Goal: Book appointment/travel/reservation

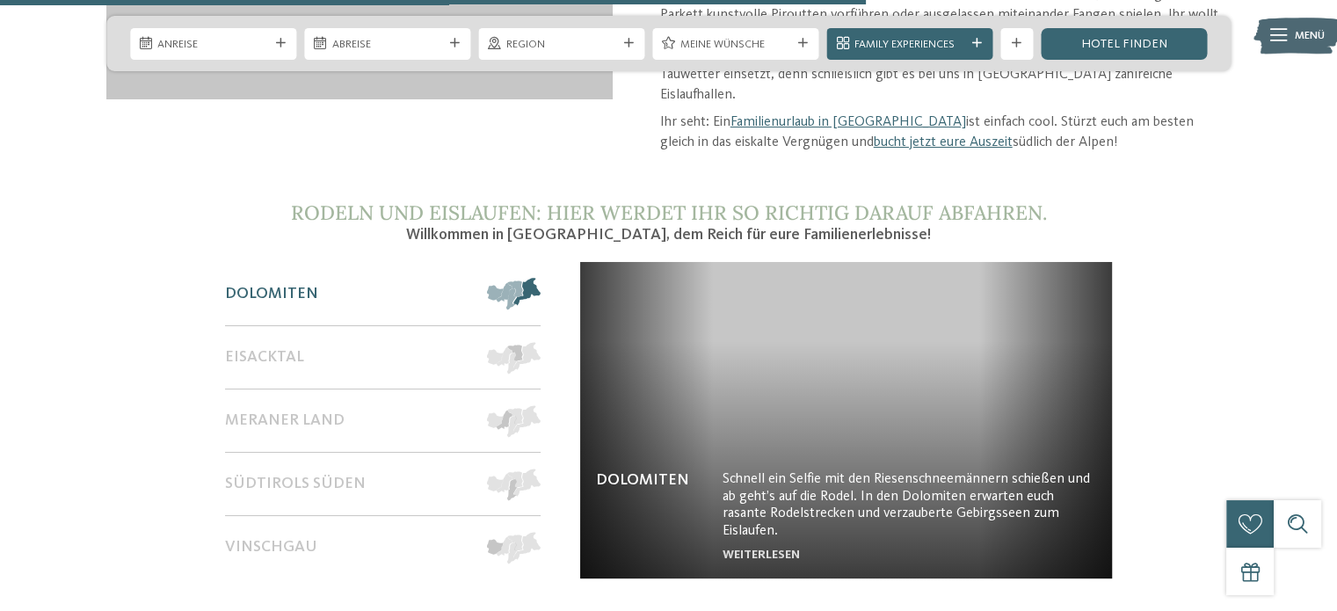
scroll to position [2900, 0]
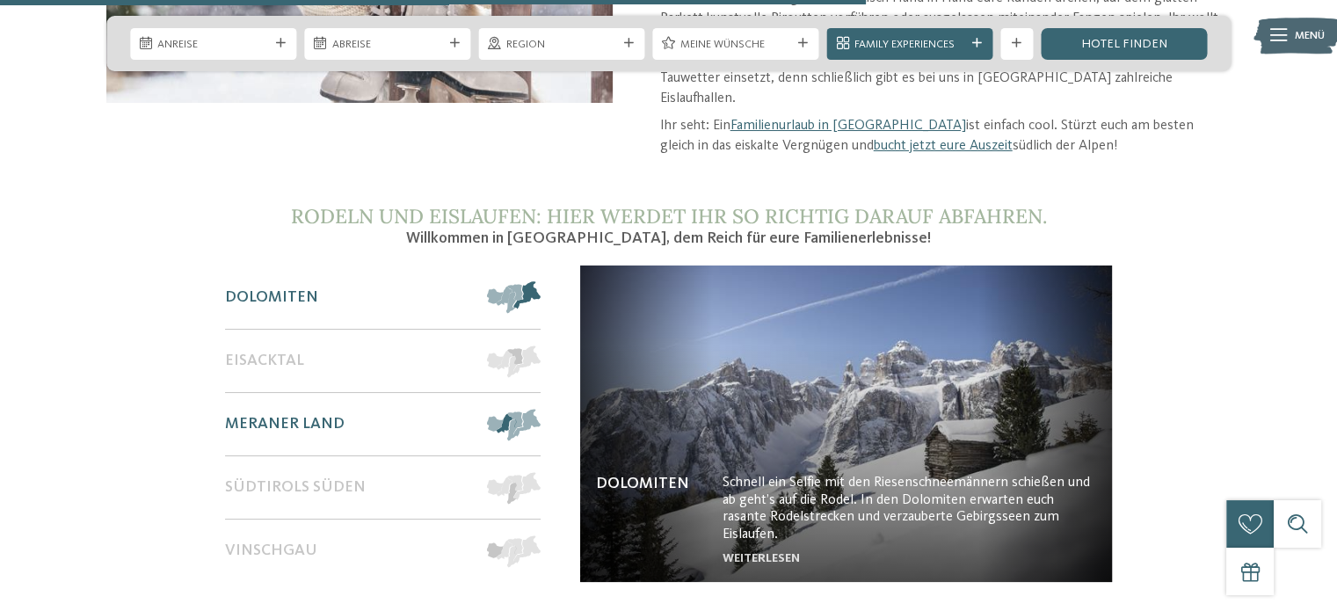
click at [540, 409] on span at bounding box center [540, 425] width 0 height 32
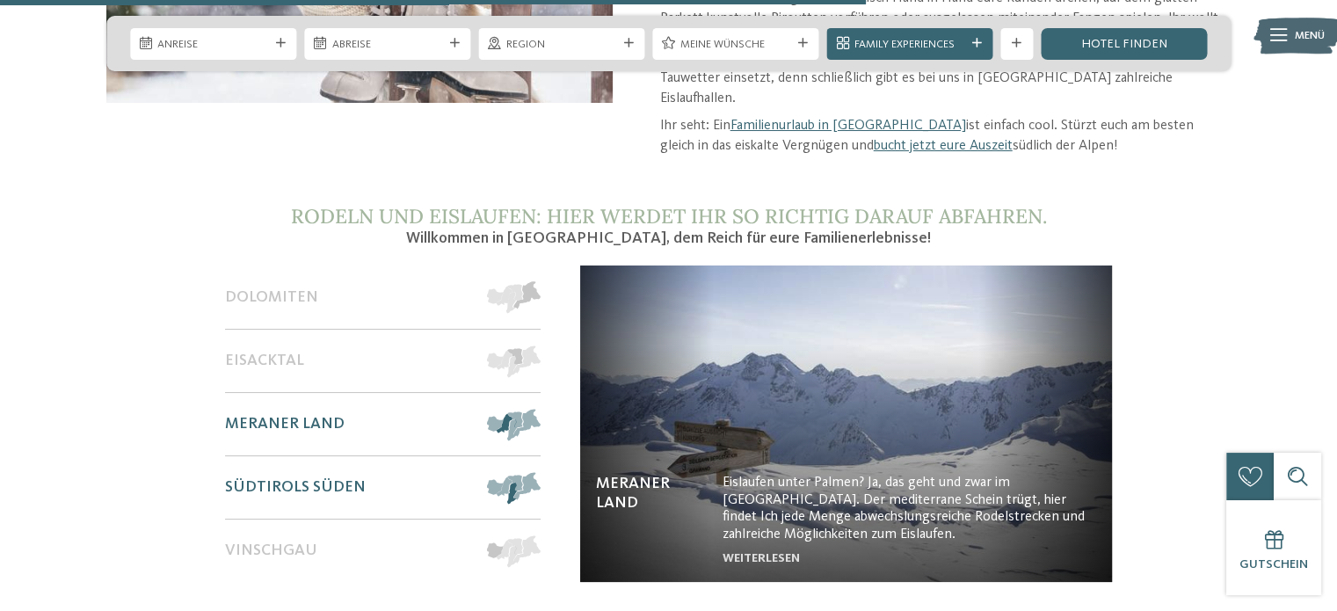
click at [540, 472] on span at bounding box center [540, 488] width 0 height 32
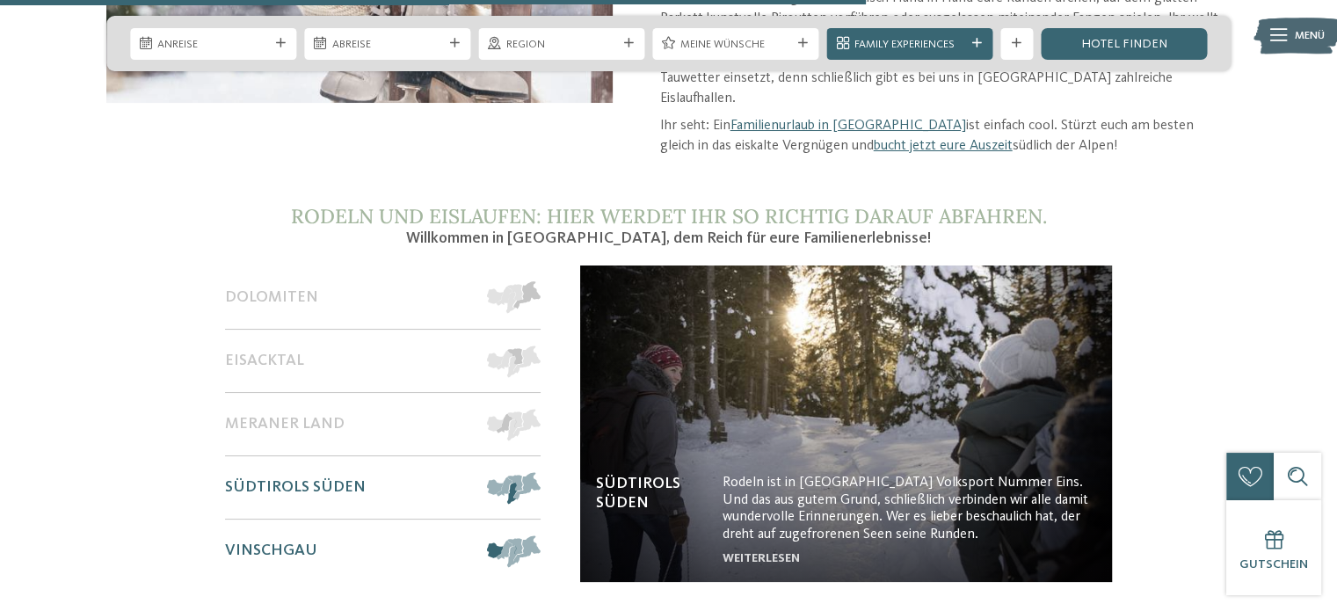
click at [540, 535] on span at bounding box center [540, 551] width 0 height 32
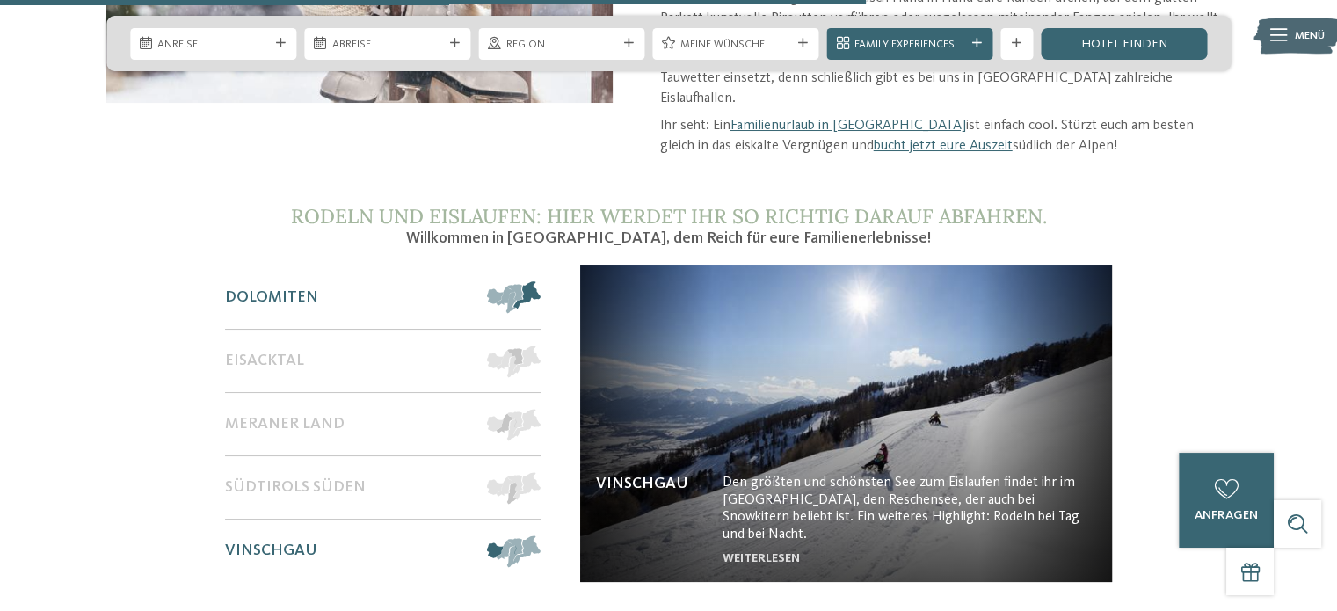
click at [540, 281] on span at bounding box center [540, 297] width 0 height 32
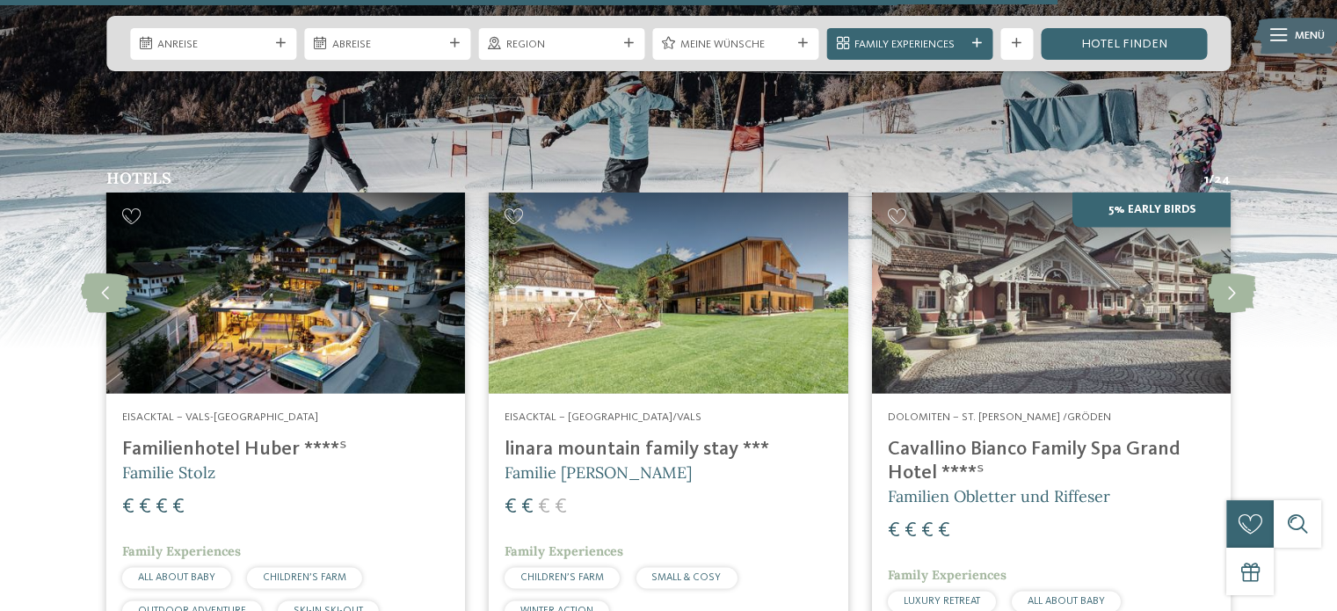
scroll to position [3515, 0]
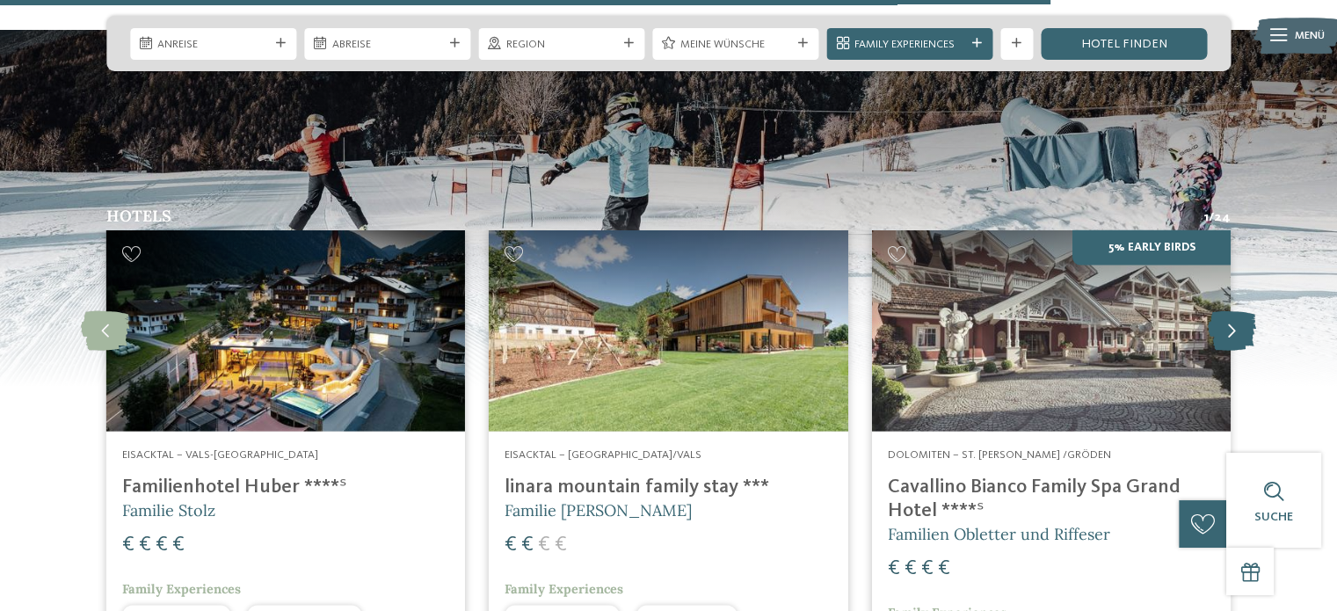
click at [1220, 311] on icon at bounding box center [1231, 331] width 48 height 40
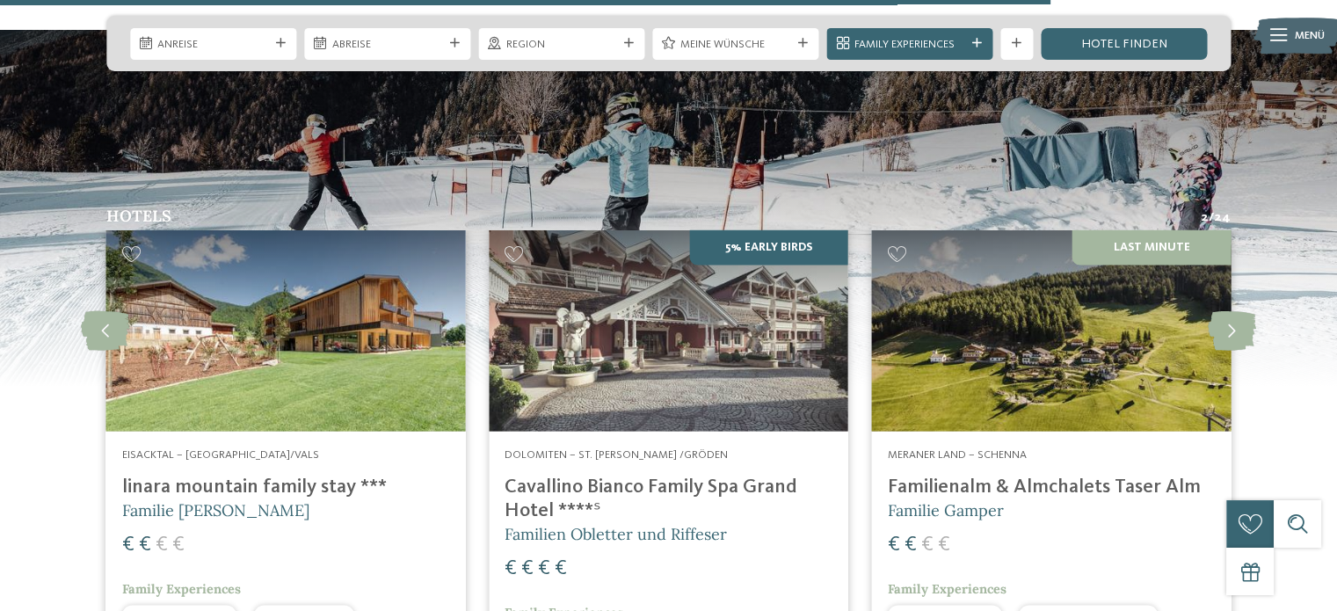
click at [631, 290] on img at bounding box center [668, 331] width 359 height 202
click at [291, 475] on h4 "linara mountain family stay ***" at bounding box center [285, 487] width 327 height 24
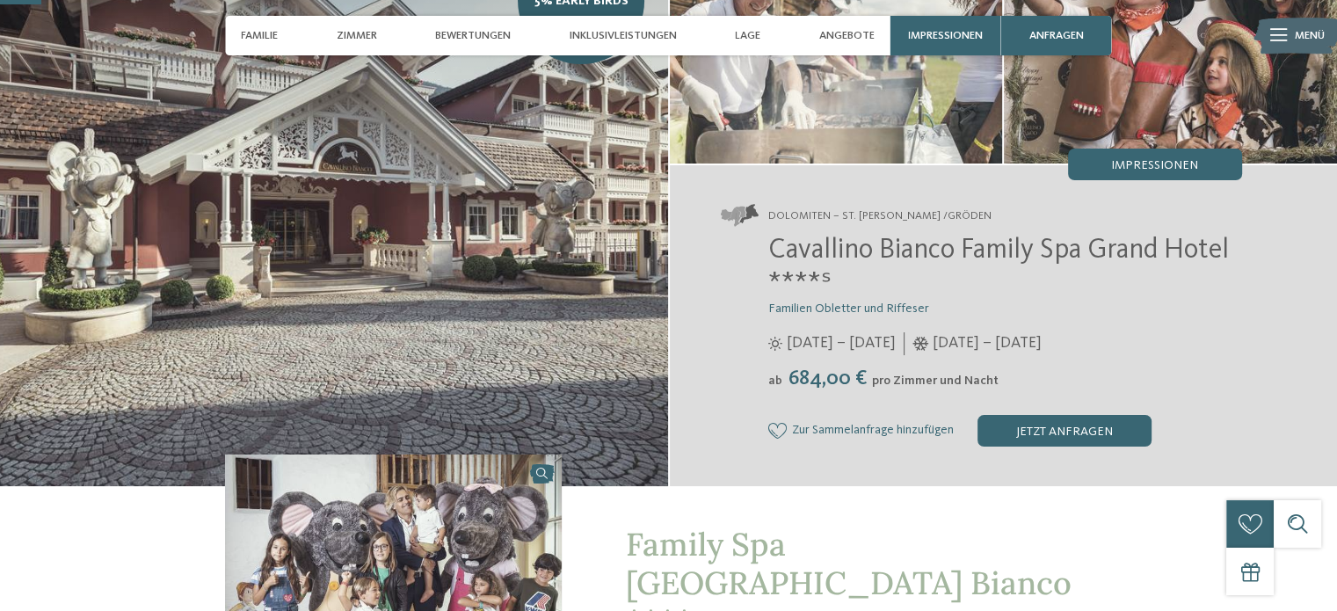
scroll to position [176, 0]
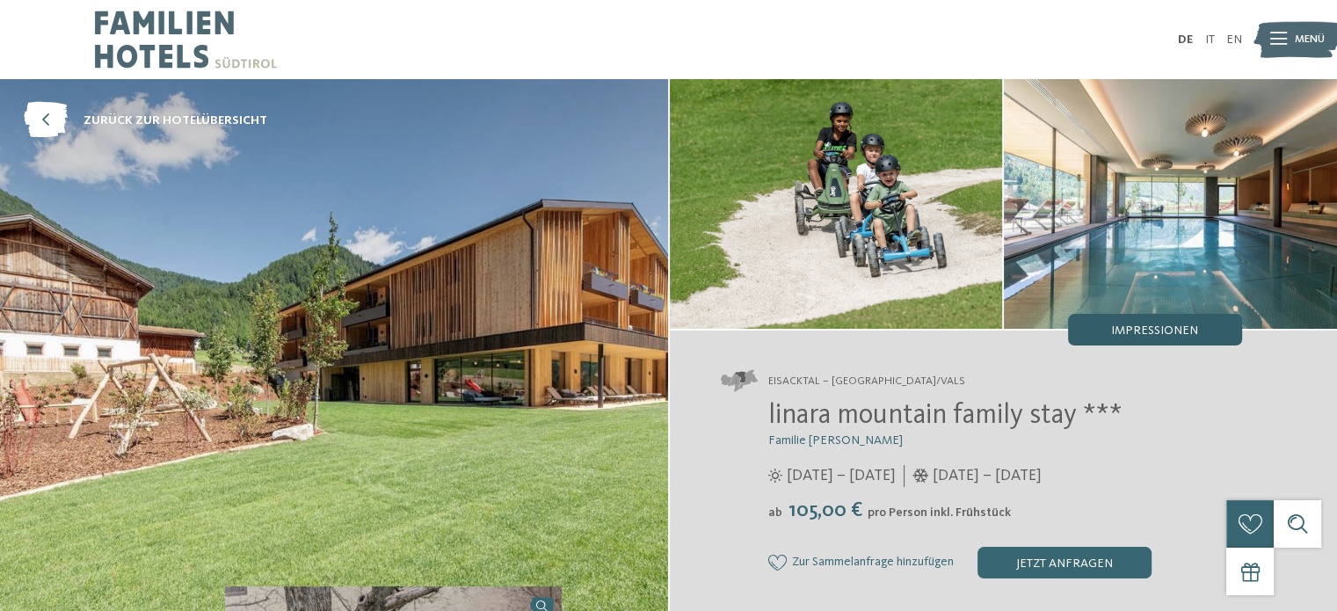
click at [1139, 336] on span "Impressionen" at bounding box center [1154, 330] width 87 height 12
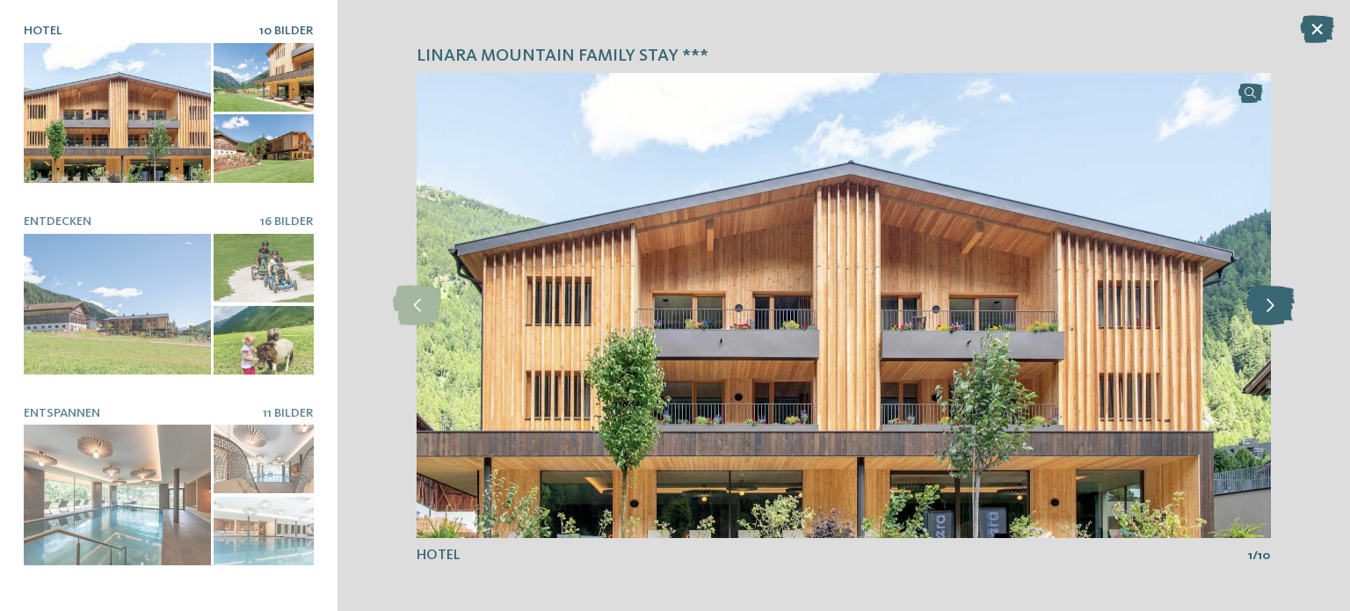
click at [1268, 311] on icon at bounding box center [1270, 306] width 48 height 40
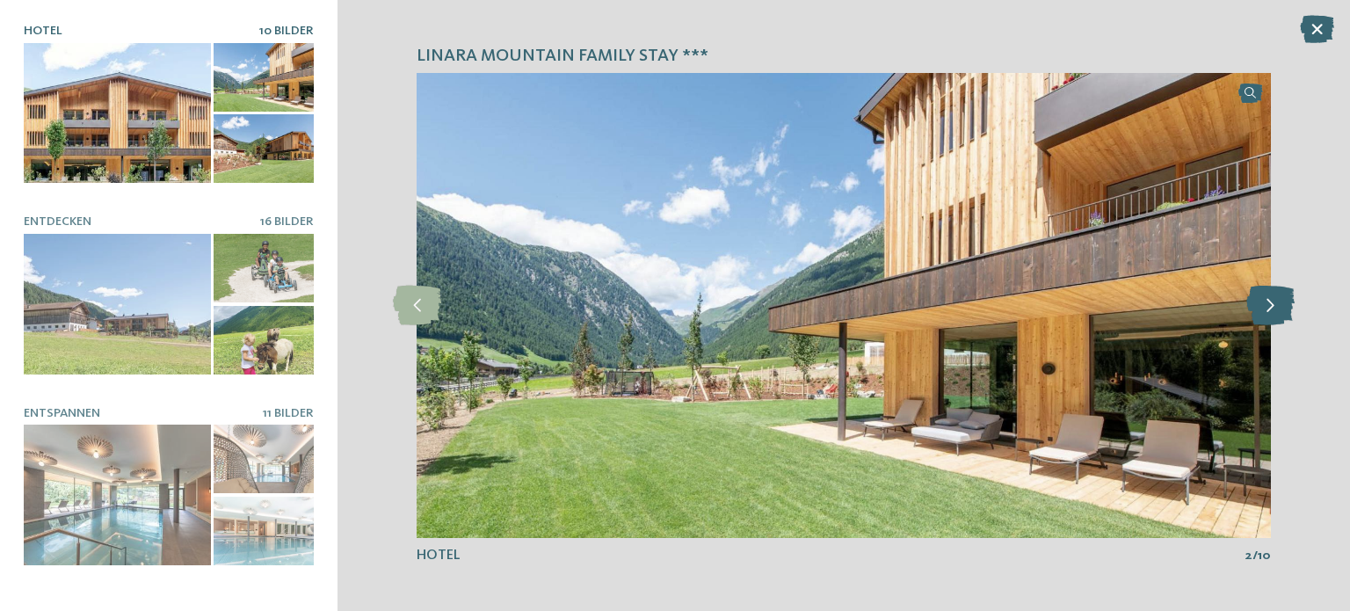
click at [1267, 307] on icon at bounding box center [1270, 306] width 48 height 40
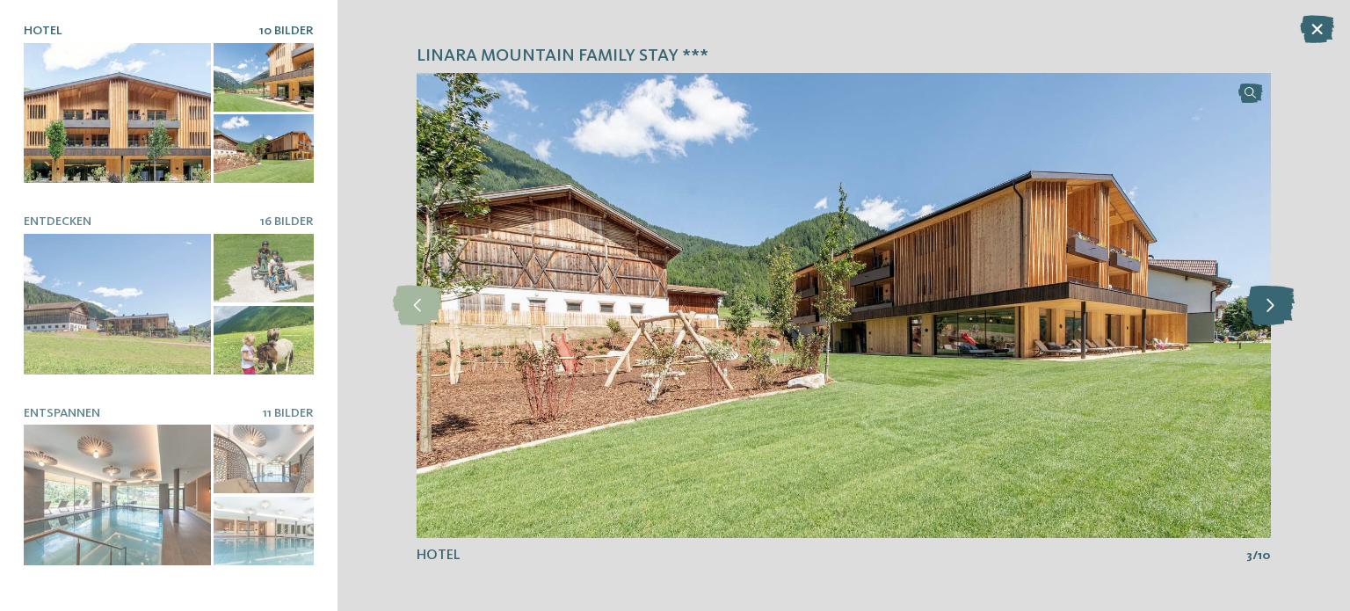
click at [1267, 307] on icon at bounding box center [1270, 306] width 48 height 40
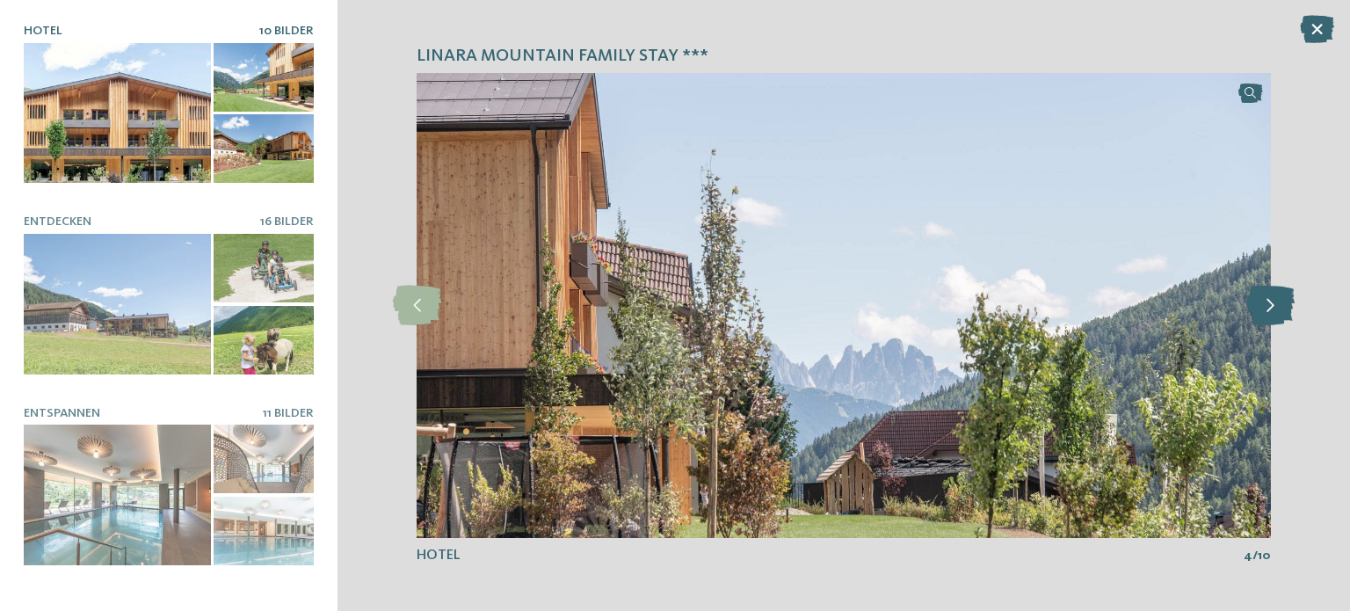
click at [1267, 307] on icon at bounding box center [1270, 306] width 48 height 40
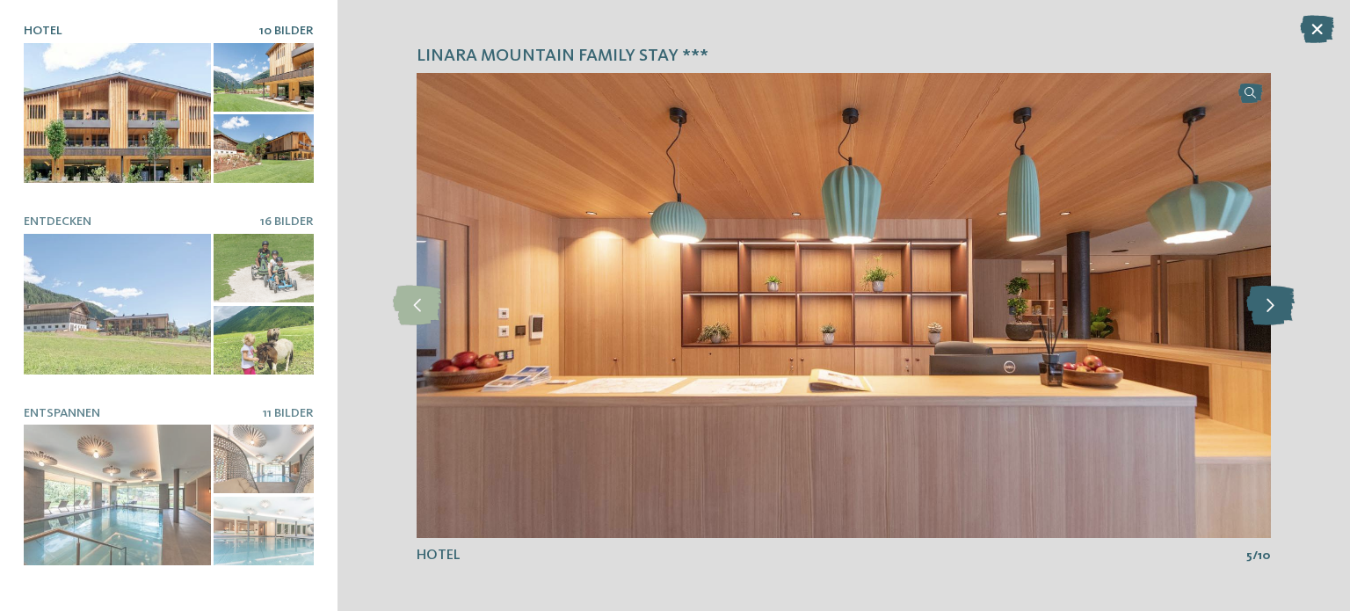
click at [1267, 307] on icon at bounding box center [1270, 306] width 48 height 40
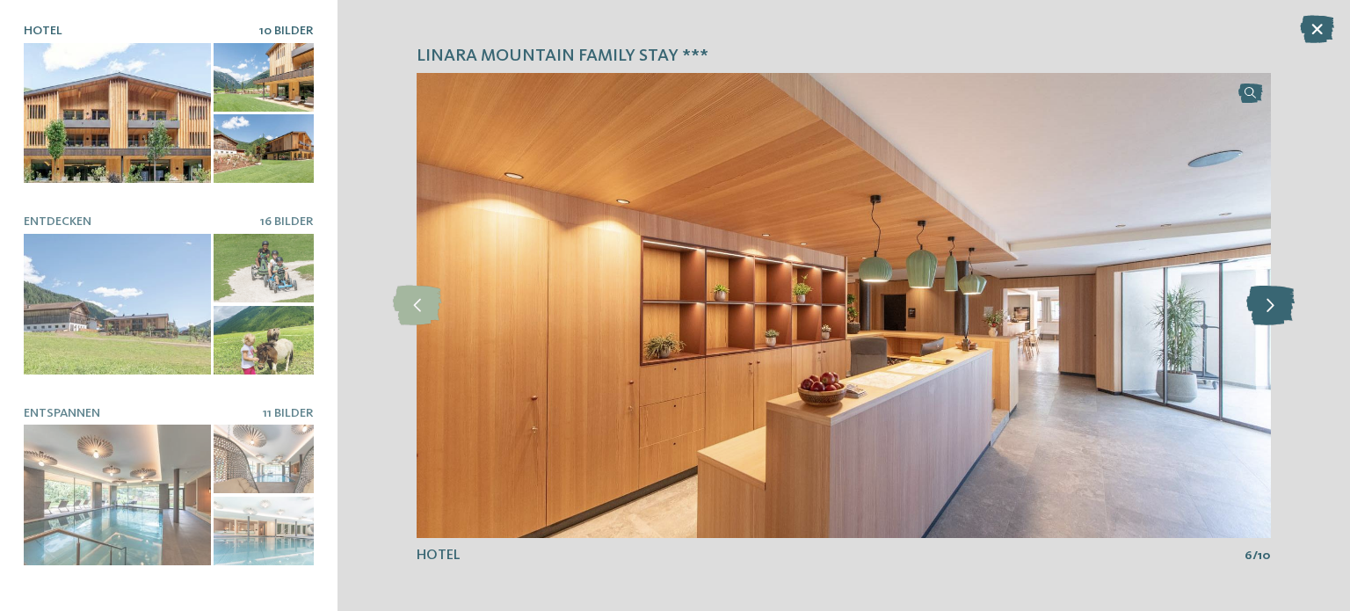
click at [1272, 308] on icon at bounding box center [1270, 306] width 48 height 40
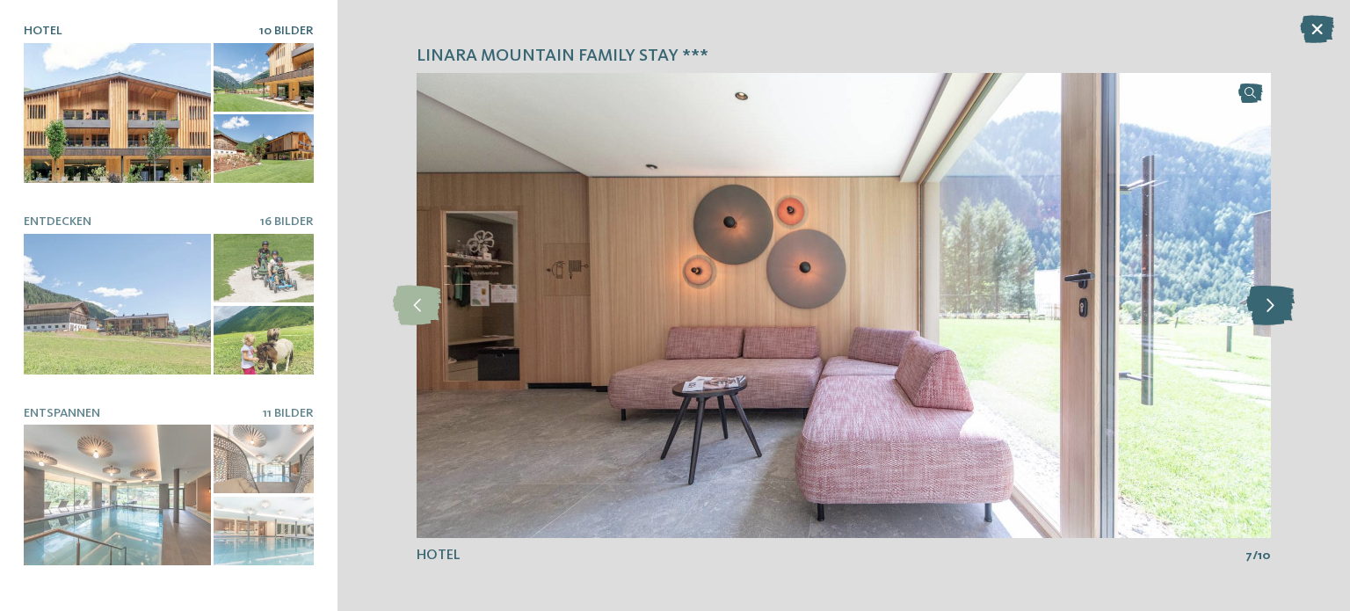
click at [1272, 308] on icon at bounding box center [1270, 306] width 48 height 40
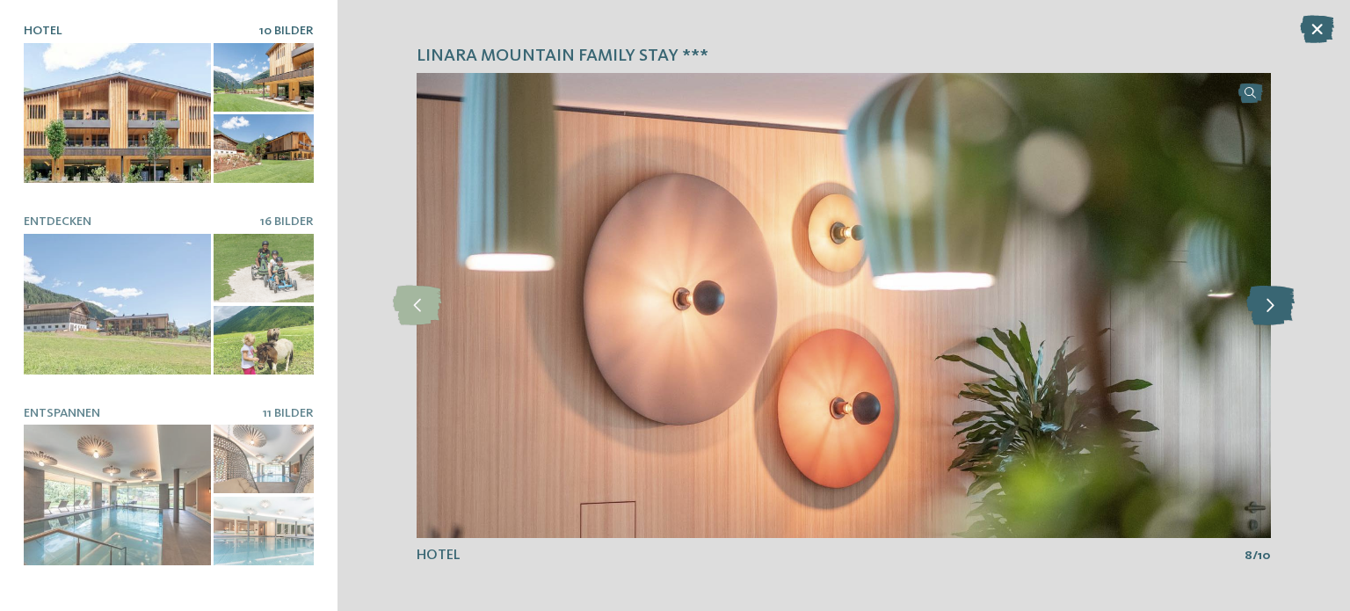
click at [1272, 308] on icon at bounding box center [1270, 306] width 48 height 40
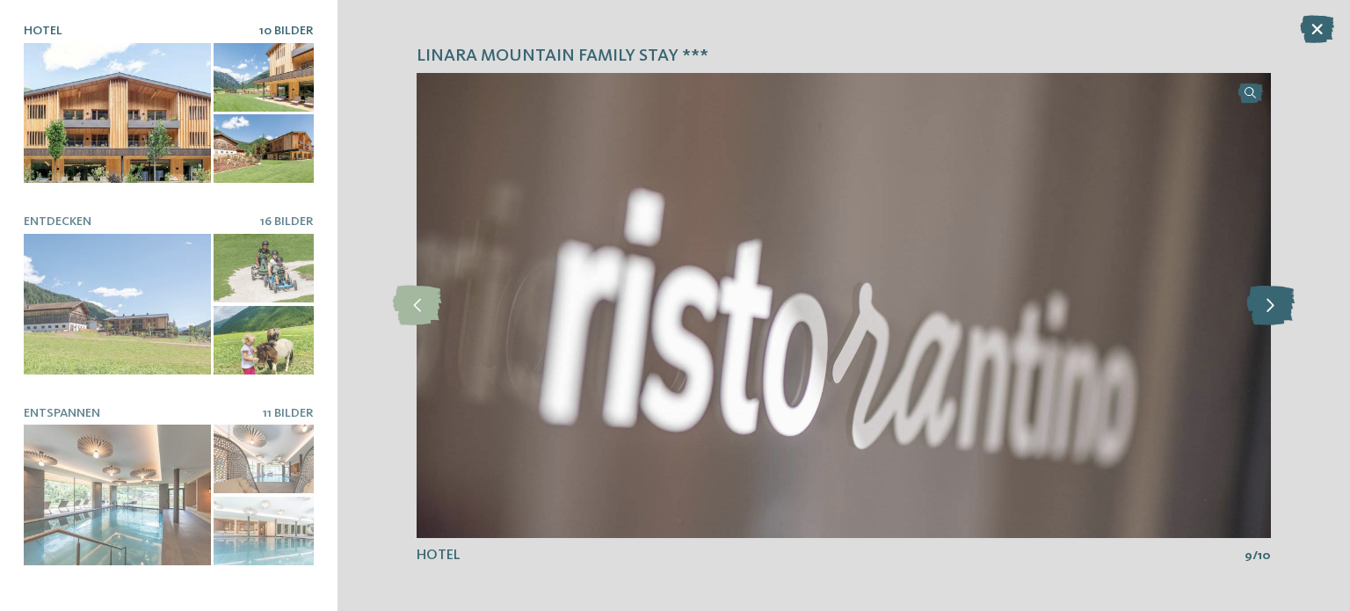
click at [1272, 308] on icon at bounding box center [1270, 306] width 48 height 40
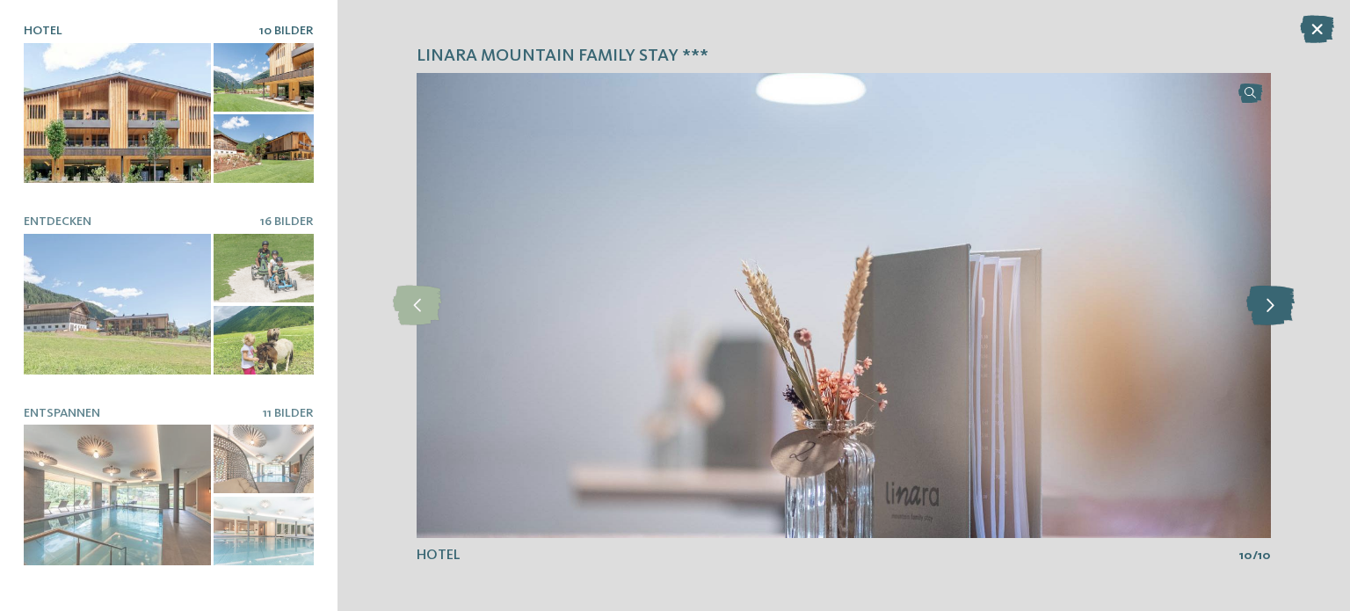
click at [1272, 308] on icon at bounding box center [1270, 306] width 48 height 40
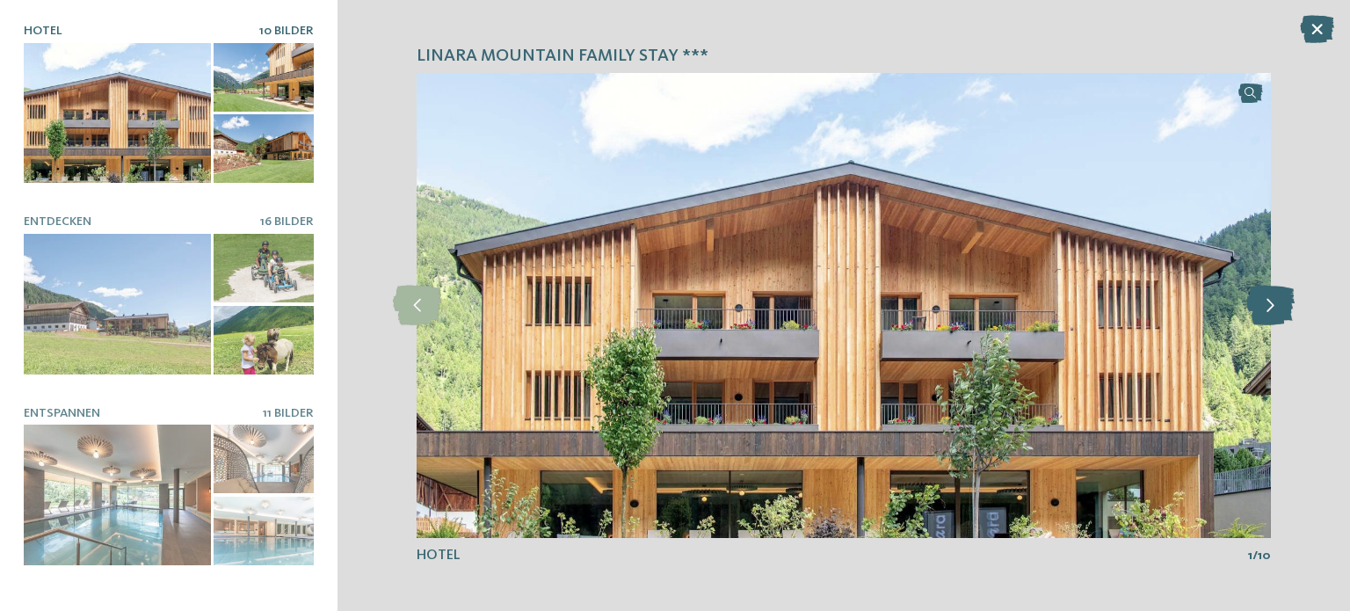
click at [1272, 308] on icon at bounding box center [1270, 306] width 48 height 40
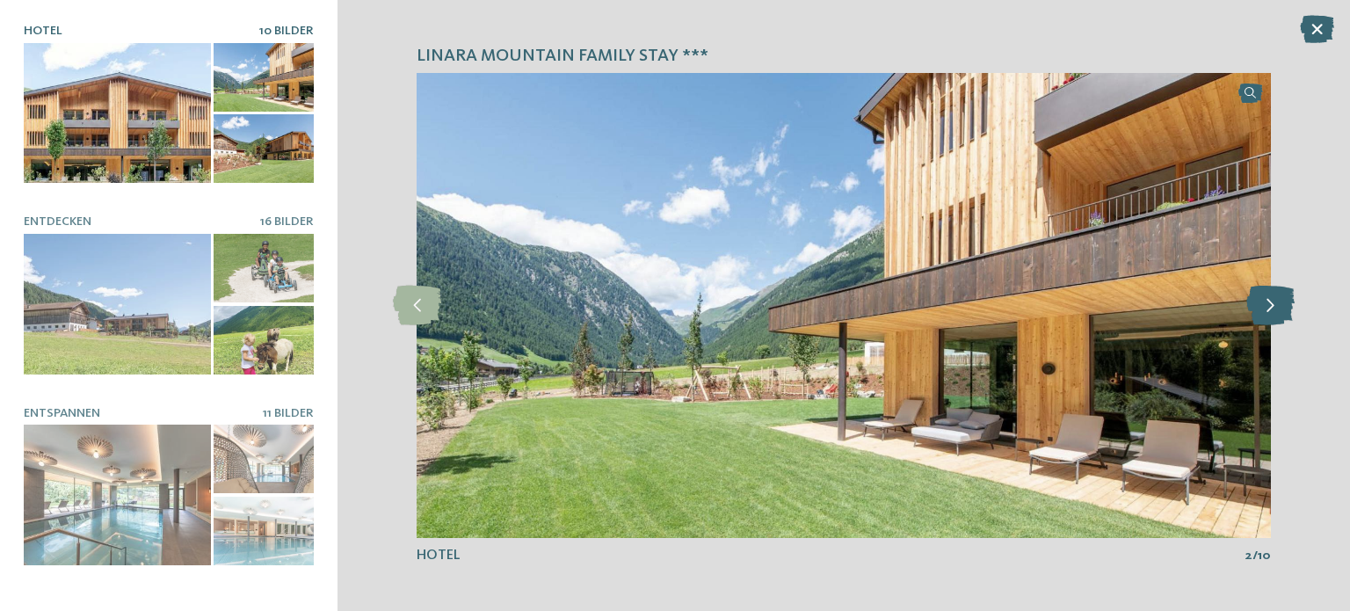
click at [1272, 308] on icon at bounding box center [1270, 306] width 48 height 40
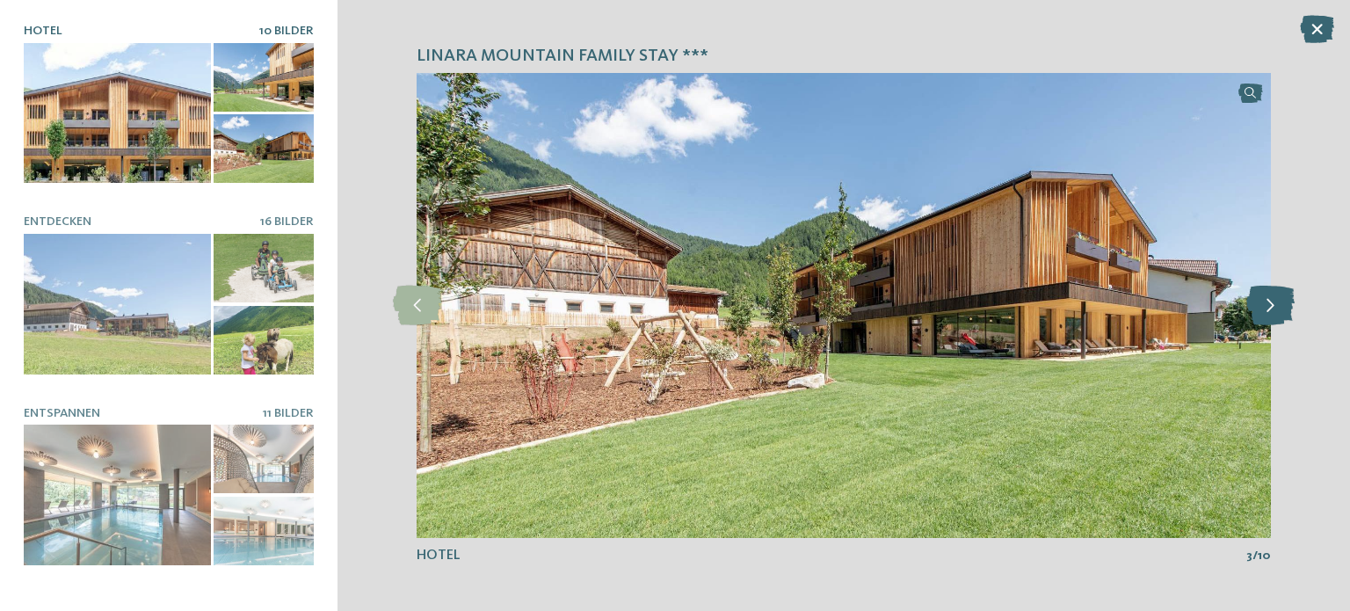
click at [1272, 308] on icon at bounding box center [1270, 306] width 48 height 40
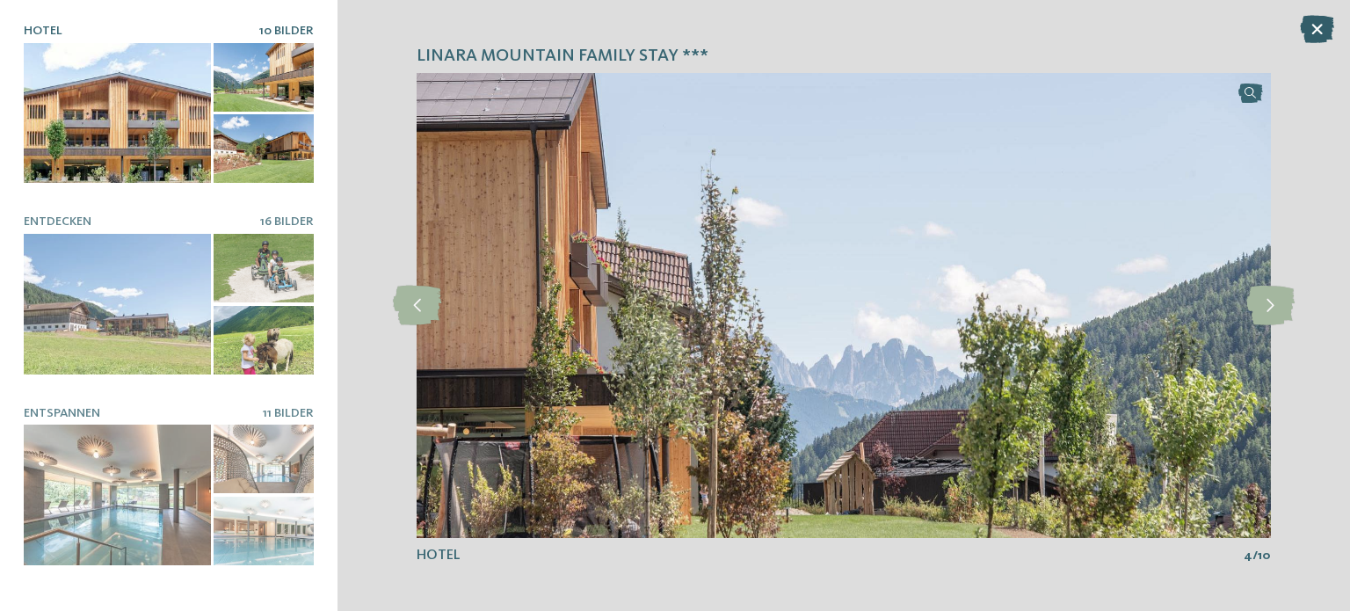
click at [1319, 28] on icon at bounding box center [1317, 29] width 34 height 28
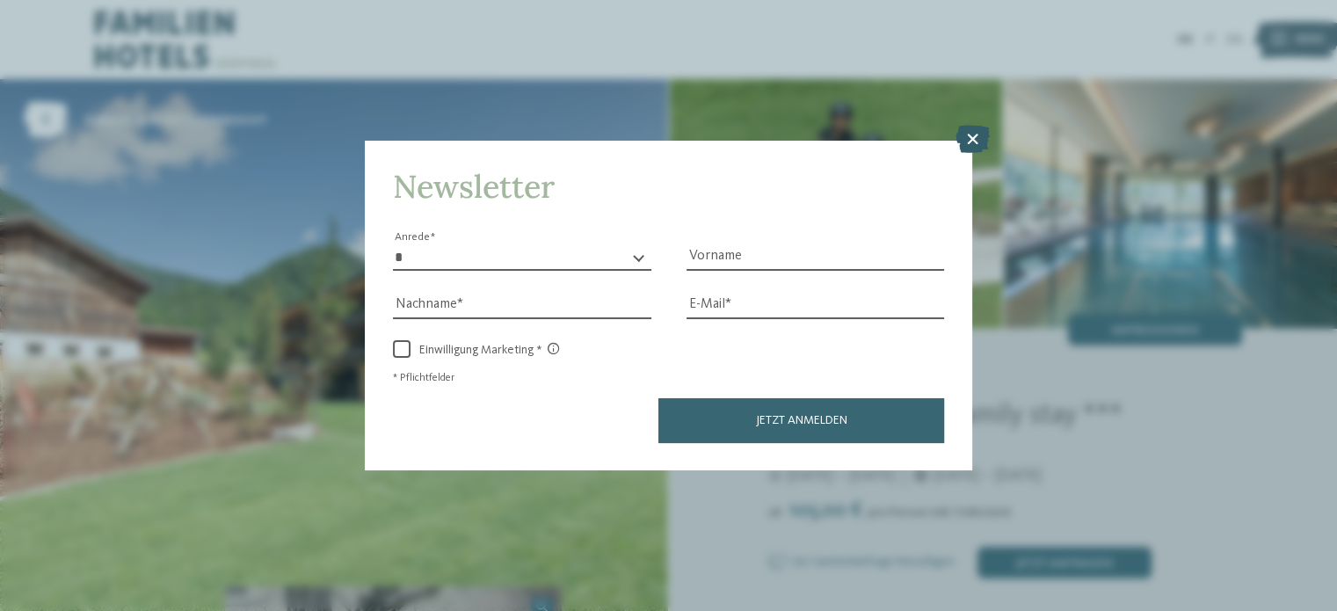
click at [976, 138] on icon at bounding box center [971, 139] width 34 height 28
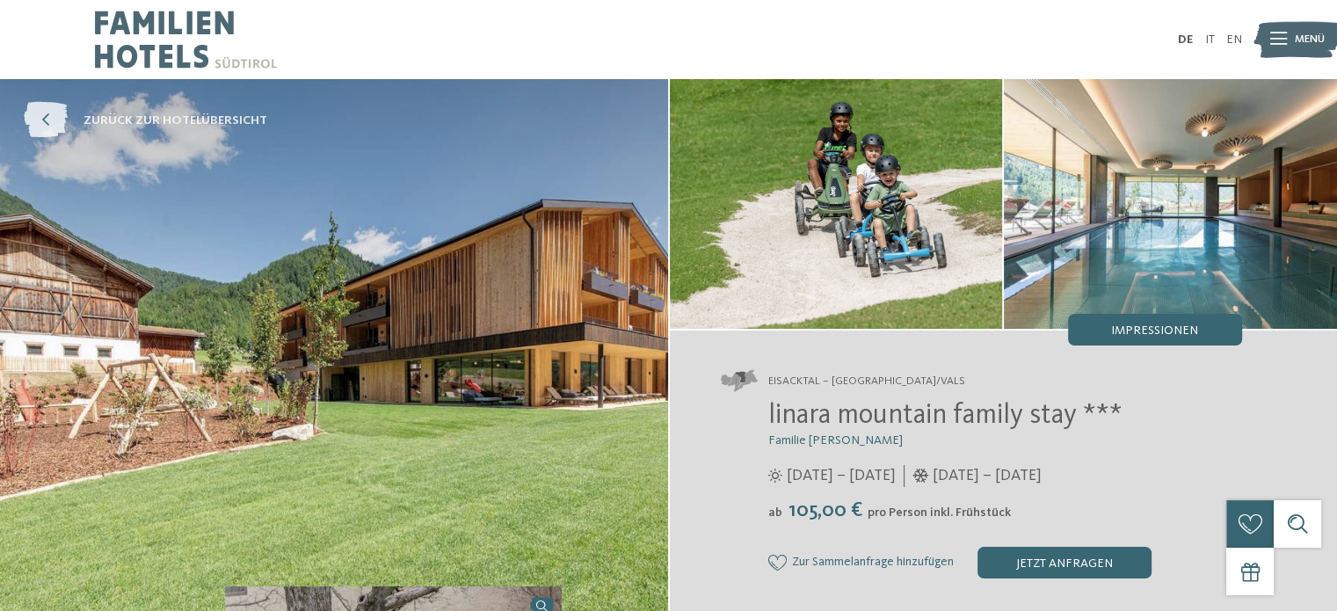
click at [38, 126] on icon at bounding box center [46, 121] width 44 height 36
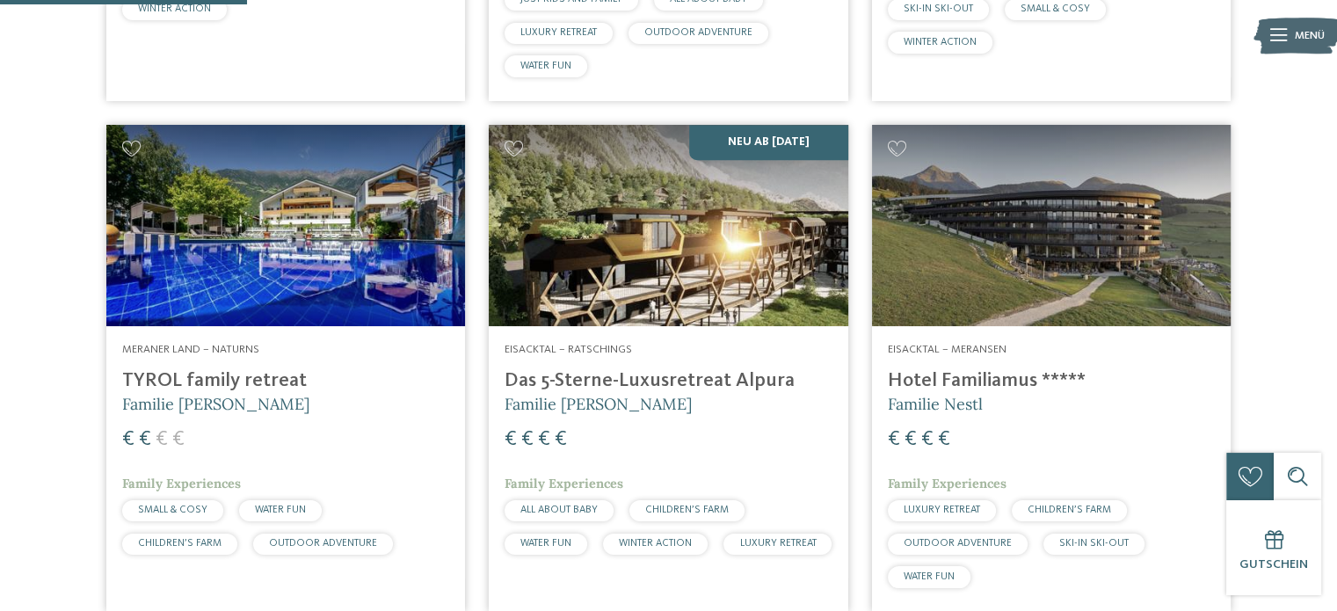
scroll to position [791, 0]
